Goal: Navigation & Orientation: Find specific page/section

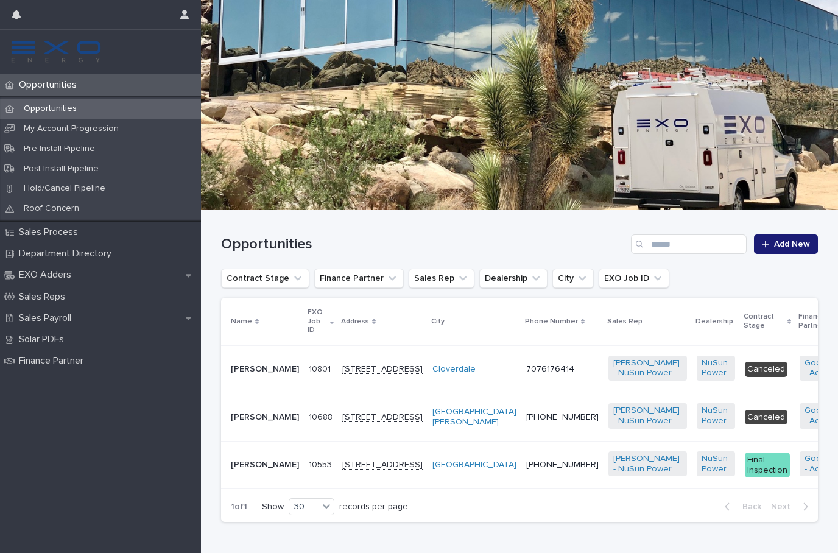
scroll to position [37, 0]
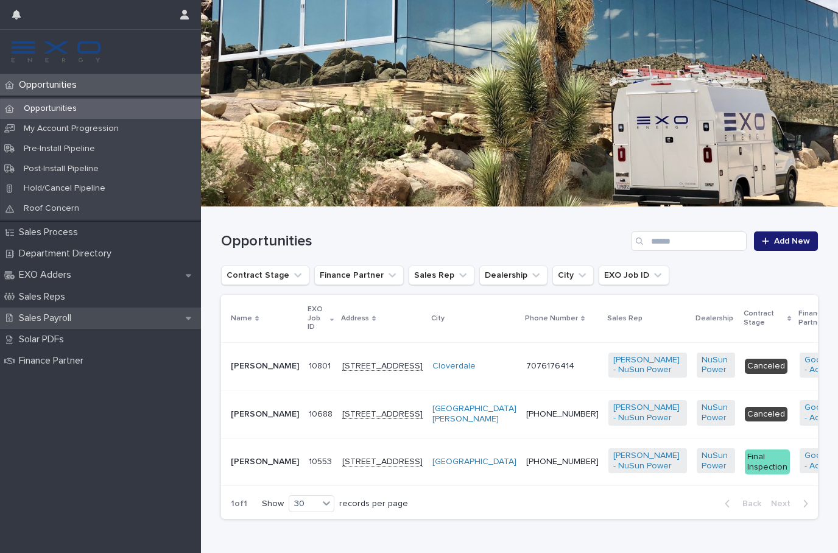
click at [43, 315] on p "Sales Payroll" at bounding box center [47, 318] width 67 height 12
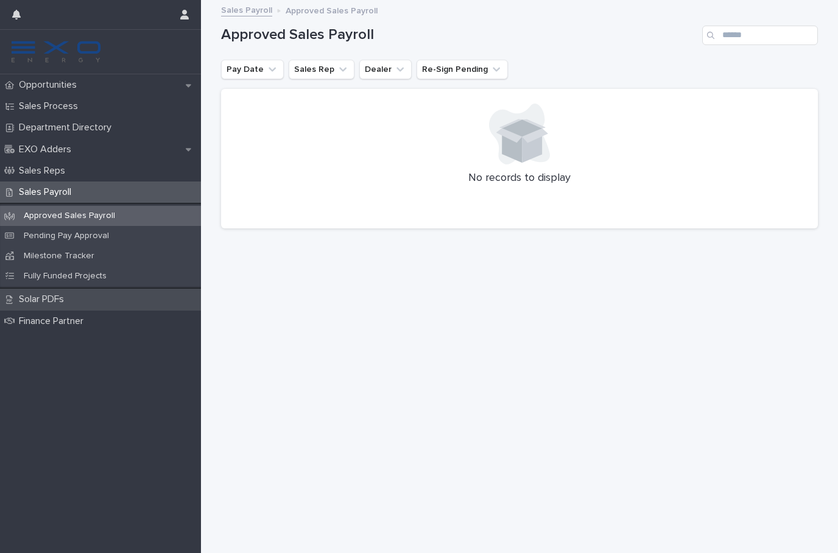
click at [33, 299] on p "Solar PDFs" at bounding box center [44, 299] width 60 height 12
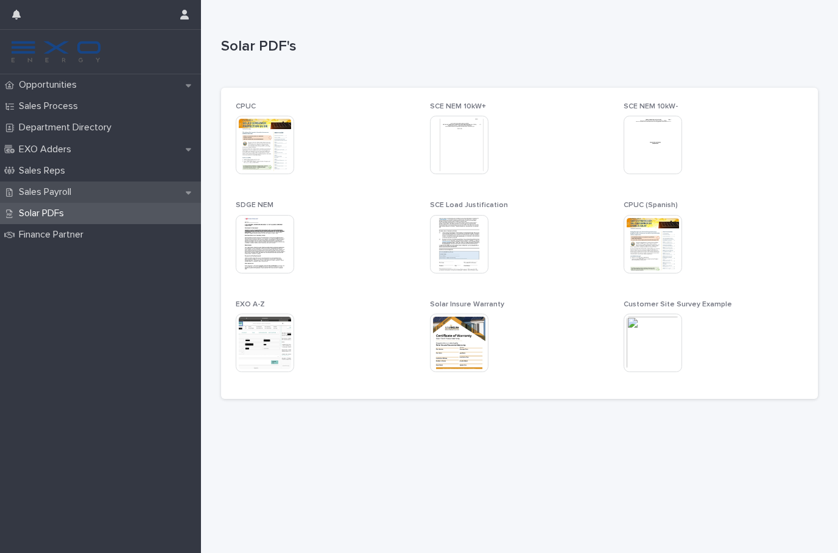
click at [35, 190] on p "Sales Payroll" at bounding box center [47, 192] width 67 height 12
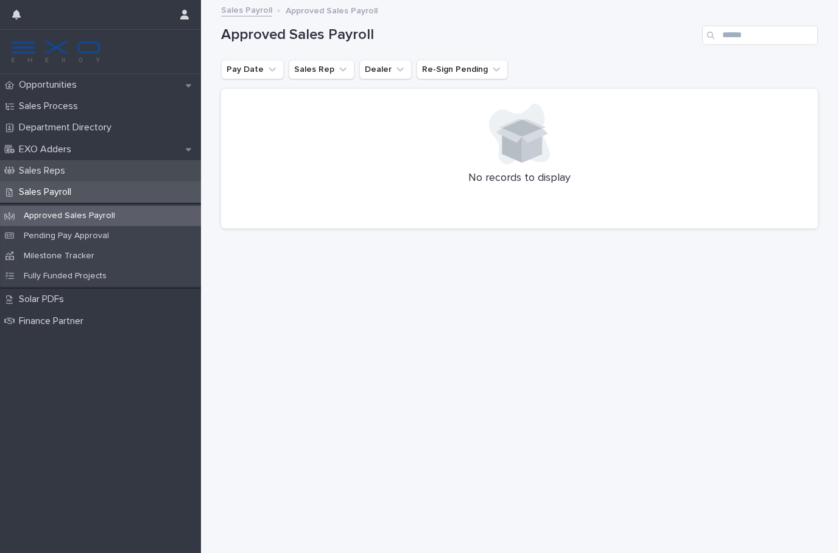
click at [26, 169] on p "Sales Reps" at bounding box center [44, 171] width 61 height 12
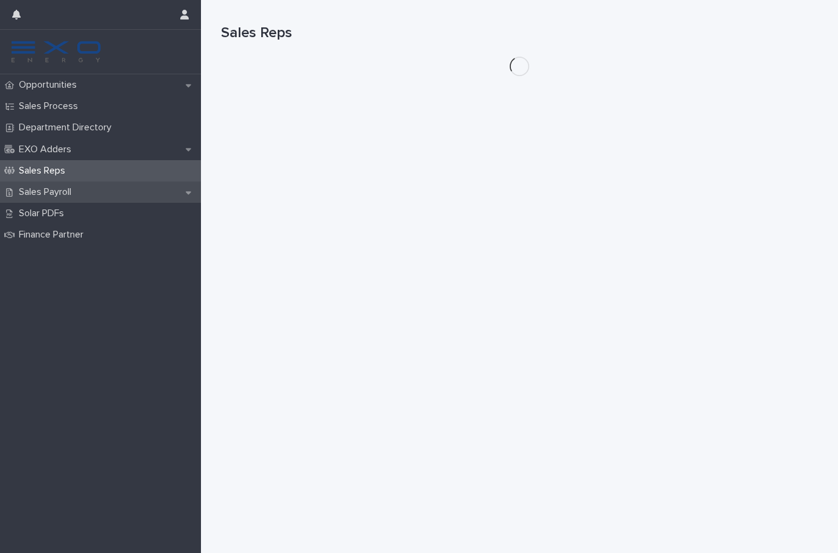
click at [31, 193] on p "Sales Payroll" at bounding box center [47, 192] width 67 height 12
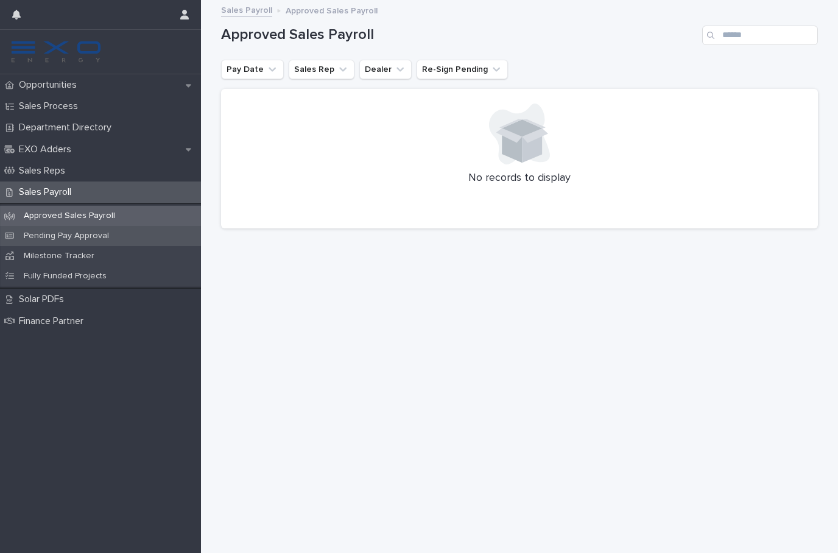
click at [38, 236] on p "Pending Pay Approval" at bounding box center [66, 236] width 105 height 10
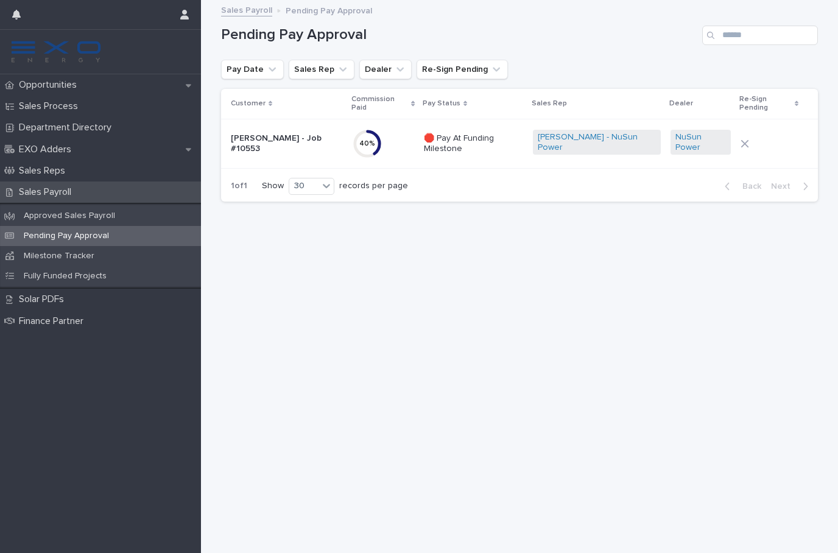
click at [30, 191] on p "Sales Payroll" at bounding box center [47, 192] width 67 height 12
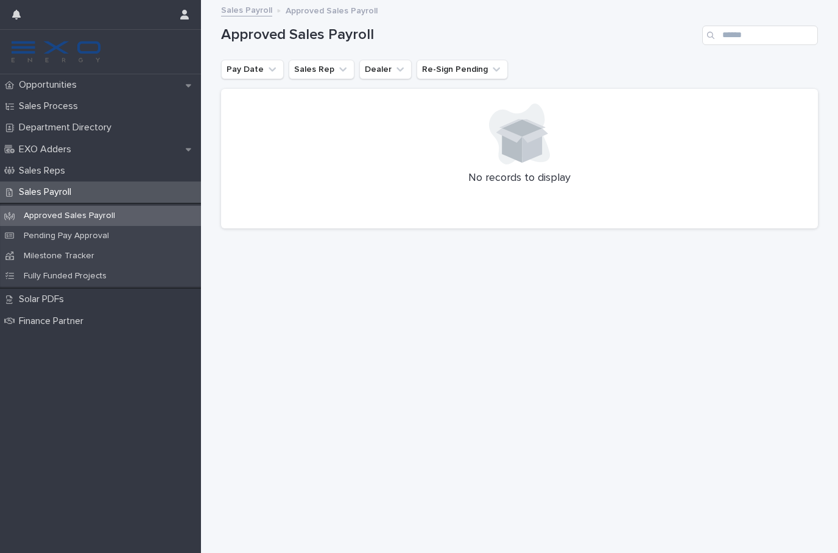
click at [768, 368] on div "Loading... Saving… Loading... Saving… Approved Sales Payroll Pay Date Sales Rep…" at bounding box center [519, 261] width 609 height 521
click at [31, 275] on p "Fully Funded Projects" at bounding box center [65, 276] width 102 height 10
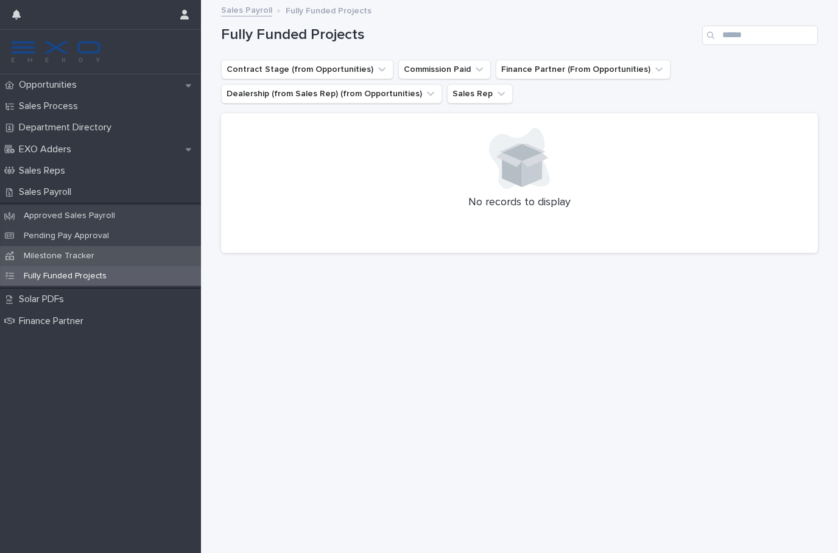
click at [26, 251] on p "Milestone Tracker" at bounding box center [59, 256] width 90 height 10
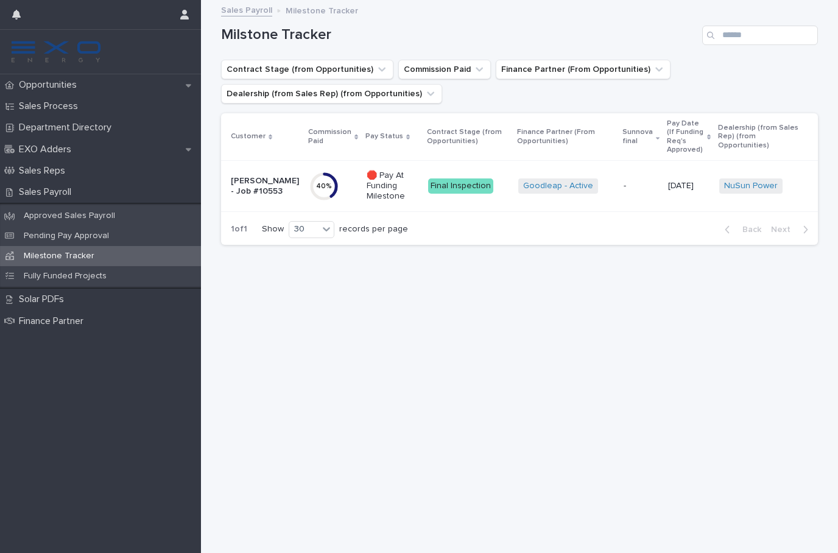
click at [641, 182] on div "-" at bounding box center [640, 186] width 35 height 20
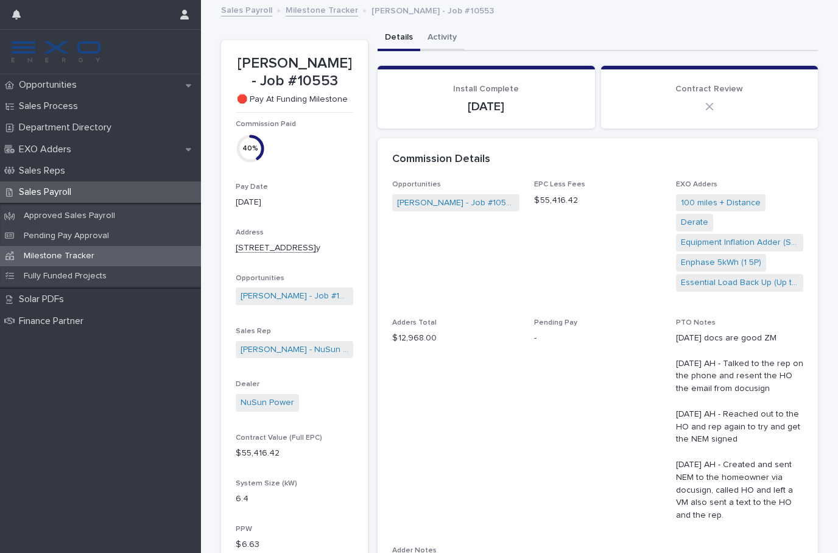
click at [433, 36] on button "Activity" at bounding box center [442, 39] width 44 height 26
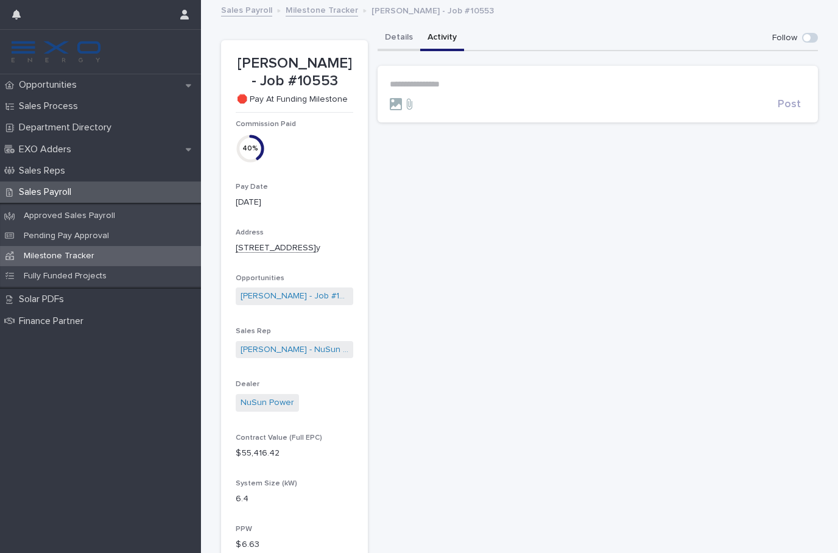
click at [402, 40] on button "Details" at bounding box center [398, 39] width 43 height 26
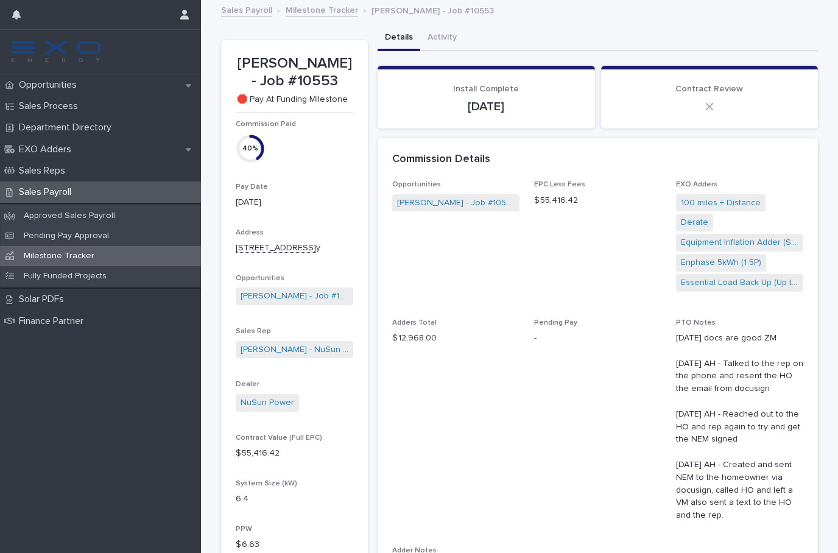
click at [38, 253] on p "Milestone Tracker" at bounding box center [59, 256] width 90 height 10
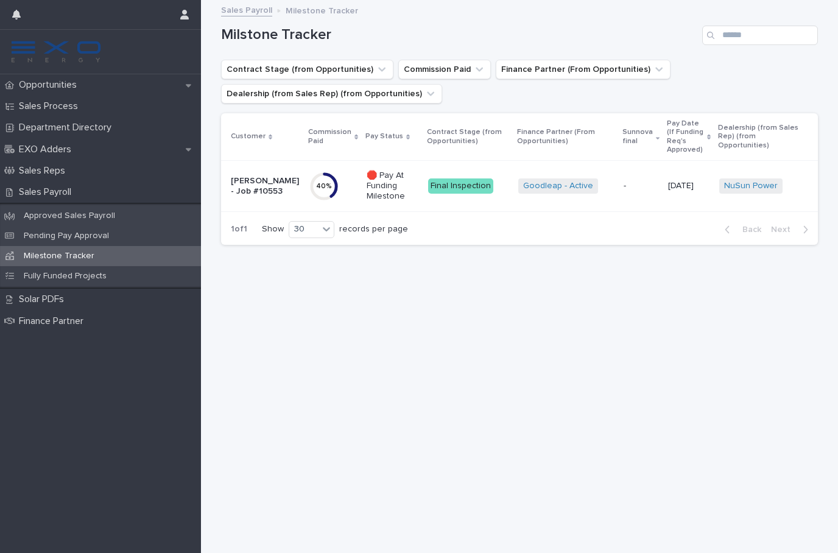
click at [334, 12] on p "Milestone Tracker" at bounding box center [322, 9] width 72 height 13
click at [127, 235] on div "Pending Pay Approval" at bounding box center [100, 236] width 201 height 20
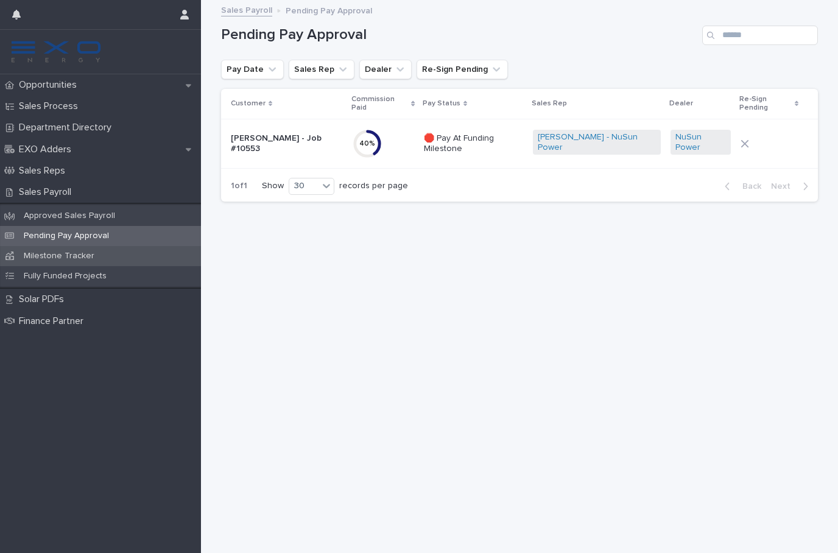
click at [116, 259] on div "Milestone Tracker" at bounding box center [100, 256] width 201 height 20
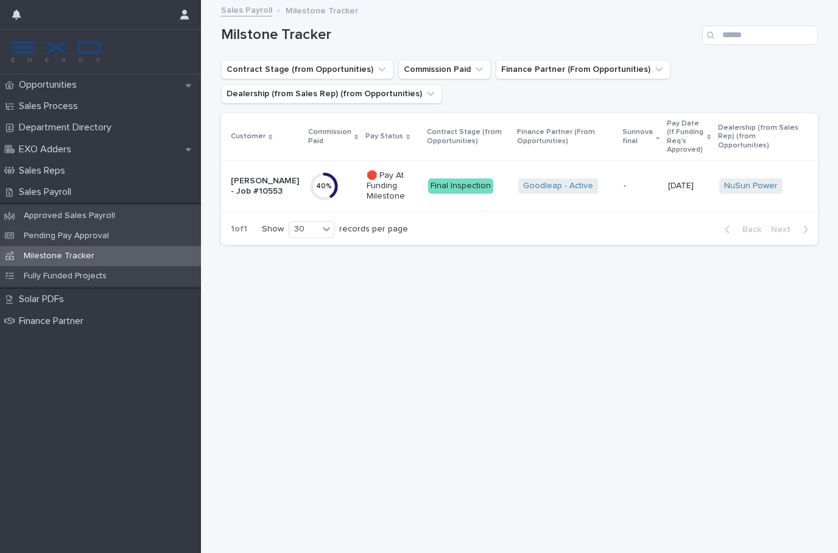
click at [125, 247] on div "Milestone Tracker" at bounding box center [100, 256] width 201 height 20
click at [117, 222] on div "Approved Sales Payroll" at bounding box center [100, 216] width 201 height 20
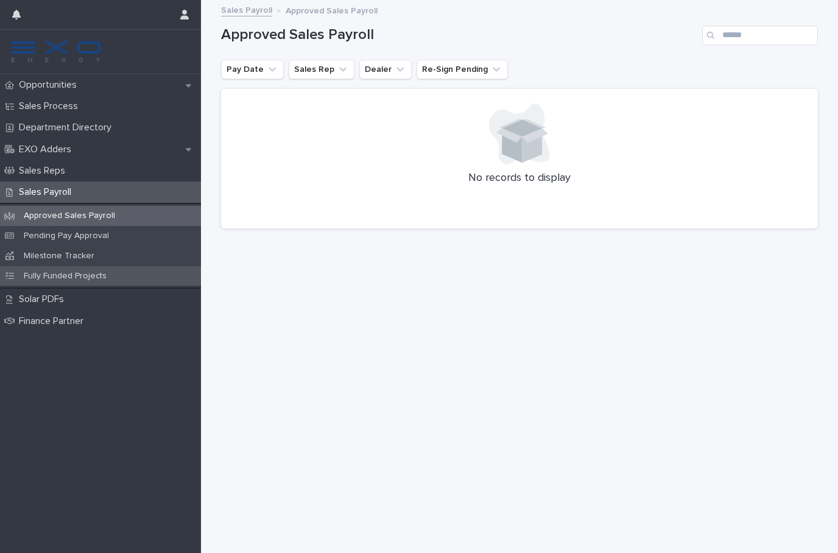
click at [102, 279] on div "Fully Funded Projects" at bounding box center [100, 276] width 201 height 20
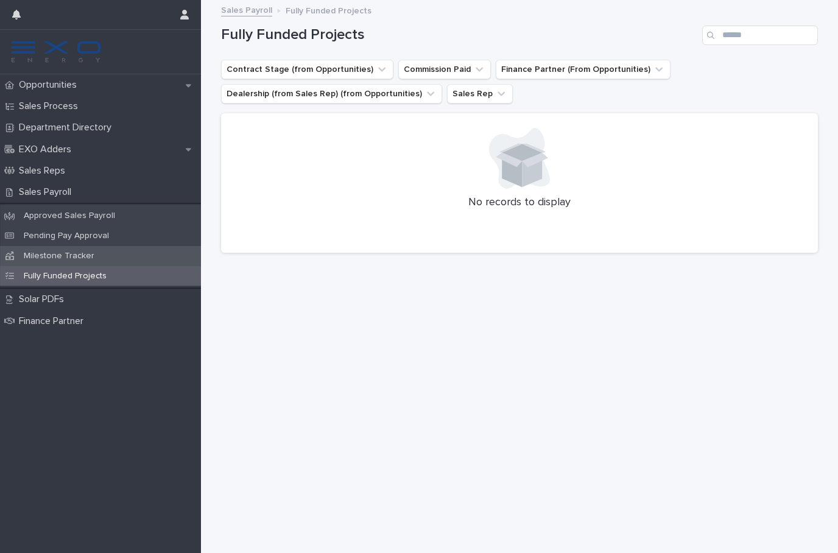
click at [109, 262] on div "Milestone Tracker" at bounding box center [100, 256] width 201 height 20
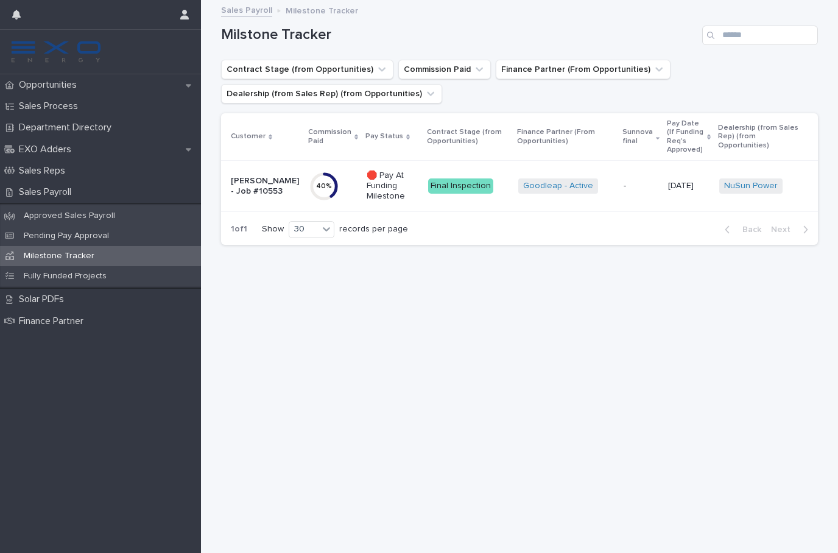
click at [84, 328] on div "Finance Partner" at bounding box center [100, 321] width 201 height 21
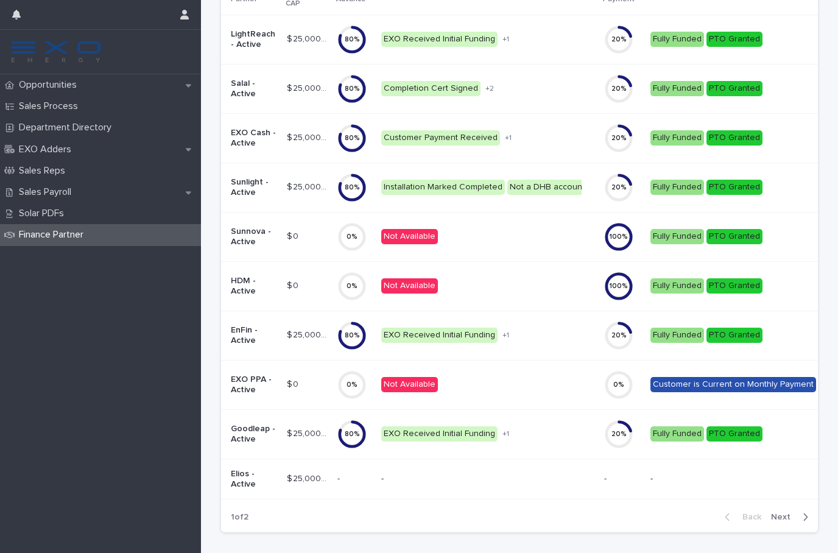
scroll to position [211, 0]
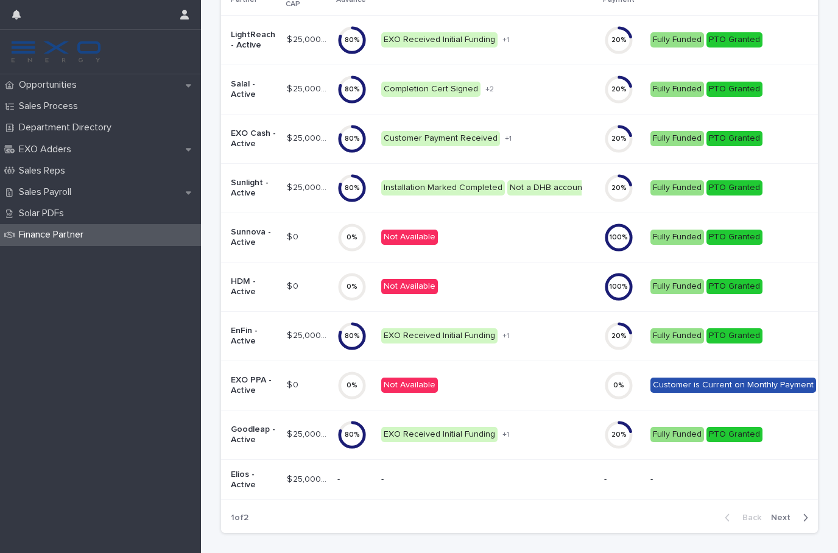
click at [538, 444] on div "EXO Received Initial Funding No Change Order Pending + 1" at bounding box center [487, 434] width 213 height 25
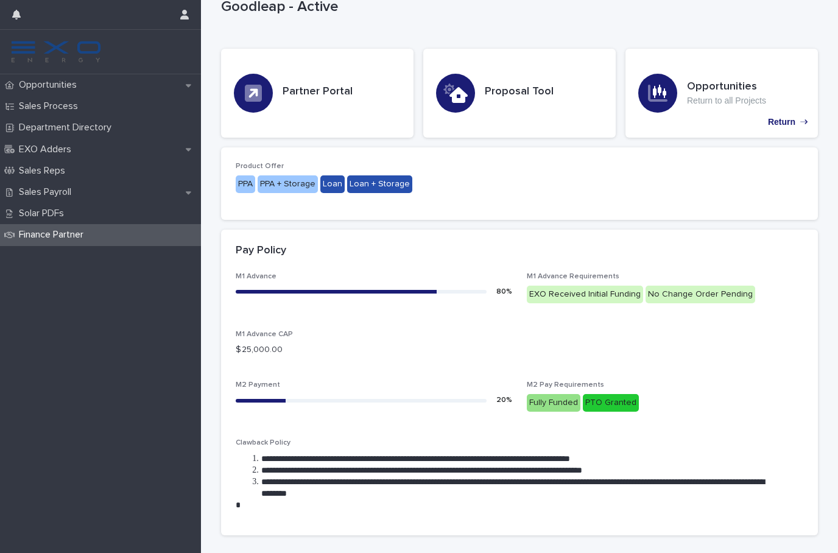
scroll to position [40, 0]
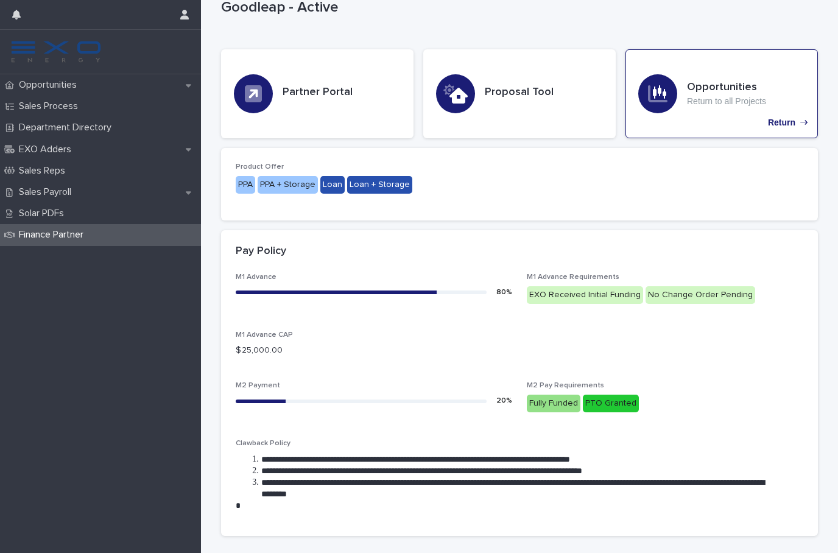
click at [794, 123] on p "Return" at bounding box center [781, 123] width 27 height 10
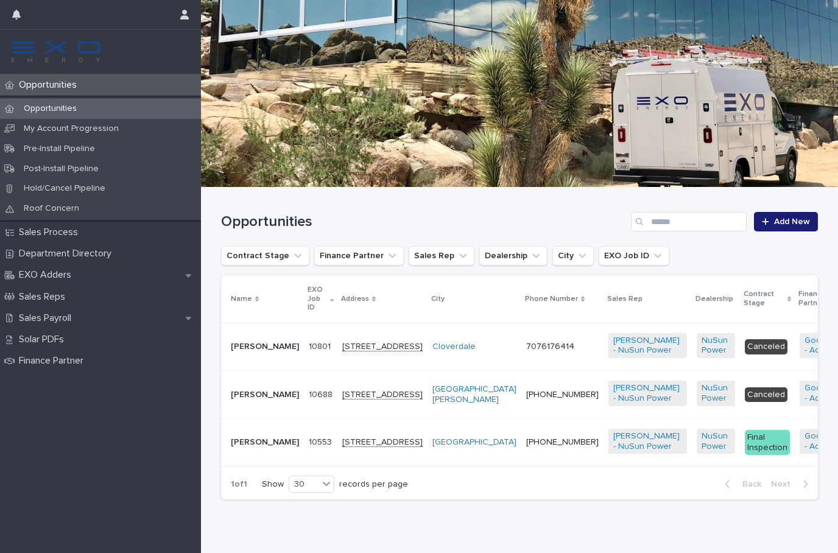
scroll to position [58, 0]
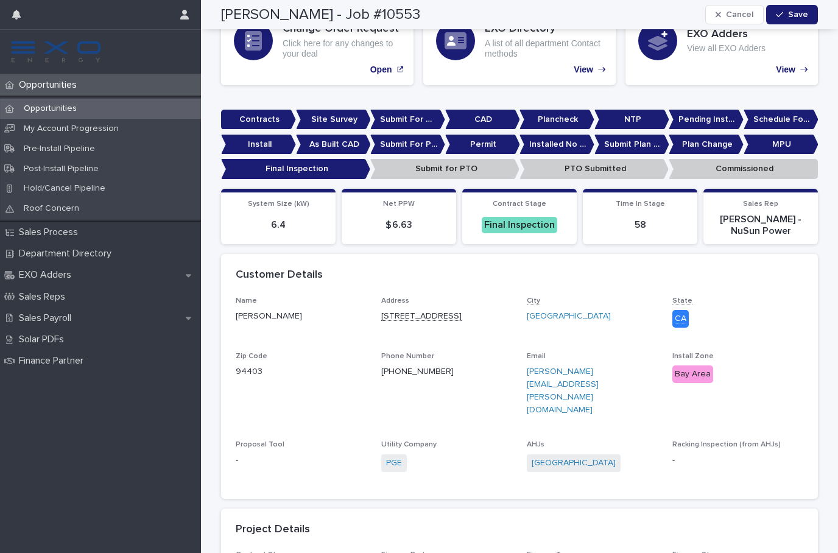
scroll to position [119, 0]
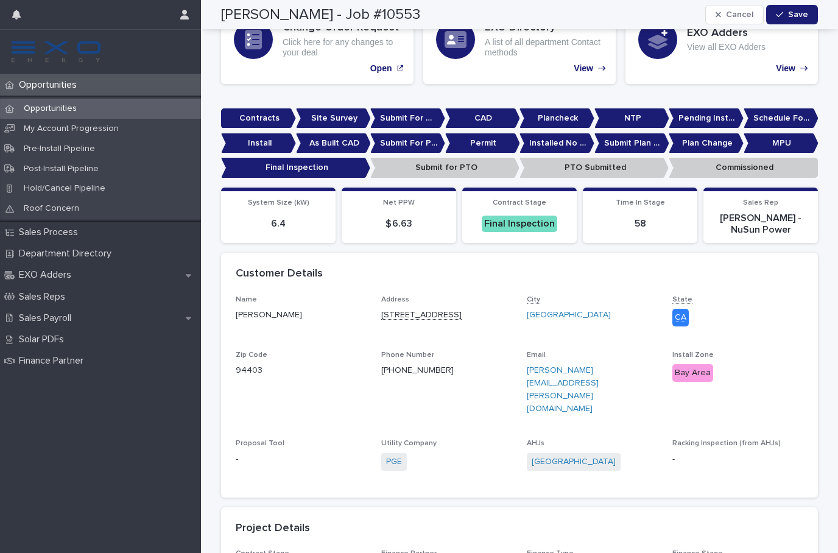
drag, startPoint x: 110, startPoint y: 122, endPoint x: -1, endPoint y: -1, distance: 165.5
click at [0, 0] on html "Opportunities Opportunities My Account Progression Pre-Install Pipeline Post-In…" at bounding box center [419, 276] width 838 height 553
